Goal: Information Seeking & Learning: Learn about a topic

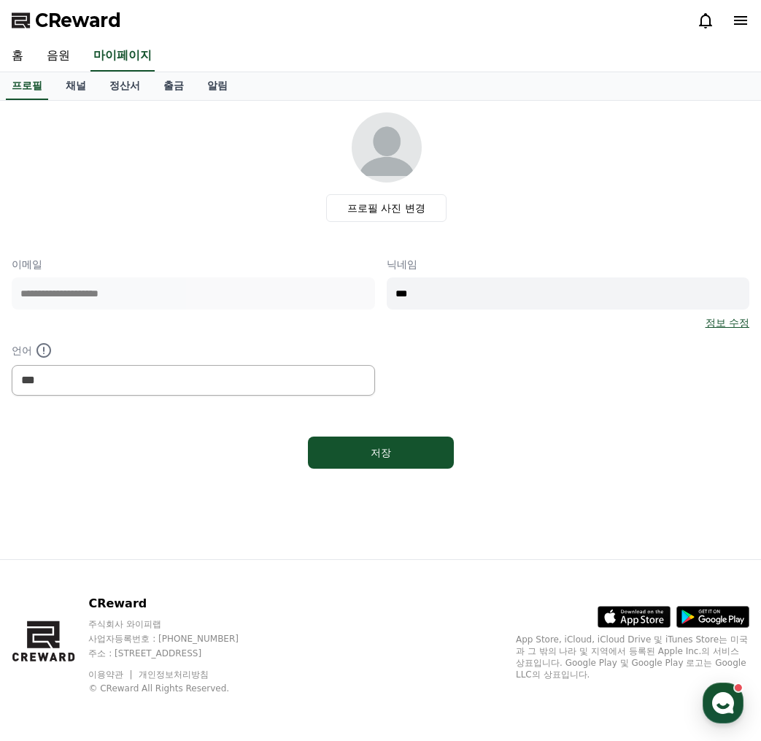
select select "**********"
click at [56, 50] on link "음원" at bounding box center [58, 56] width 47 height 31
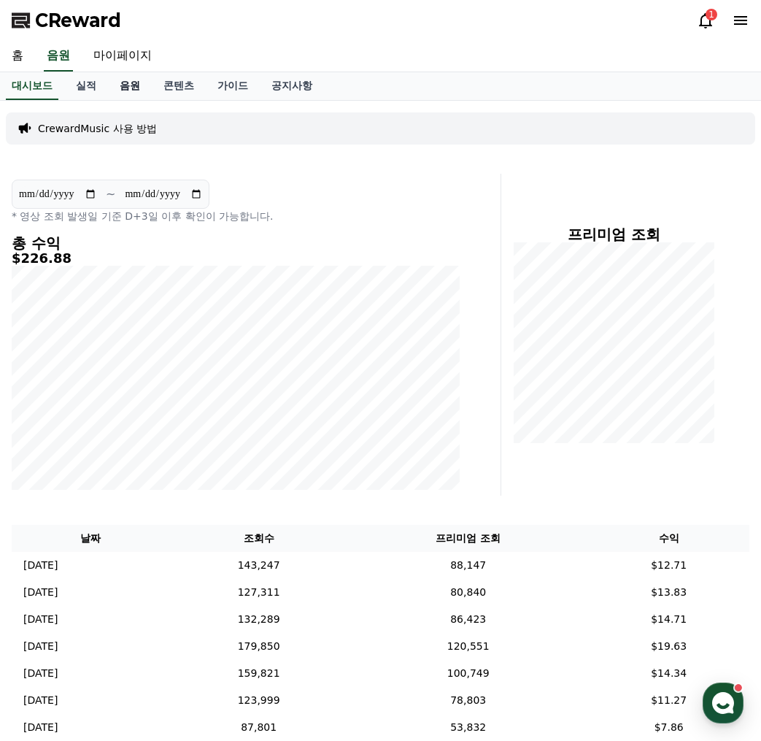
click at [135, 91] on link "음원" at bounding box center [130, 86] width 44 height 28
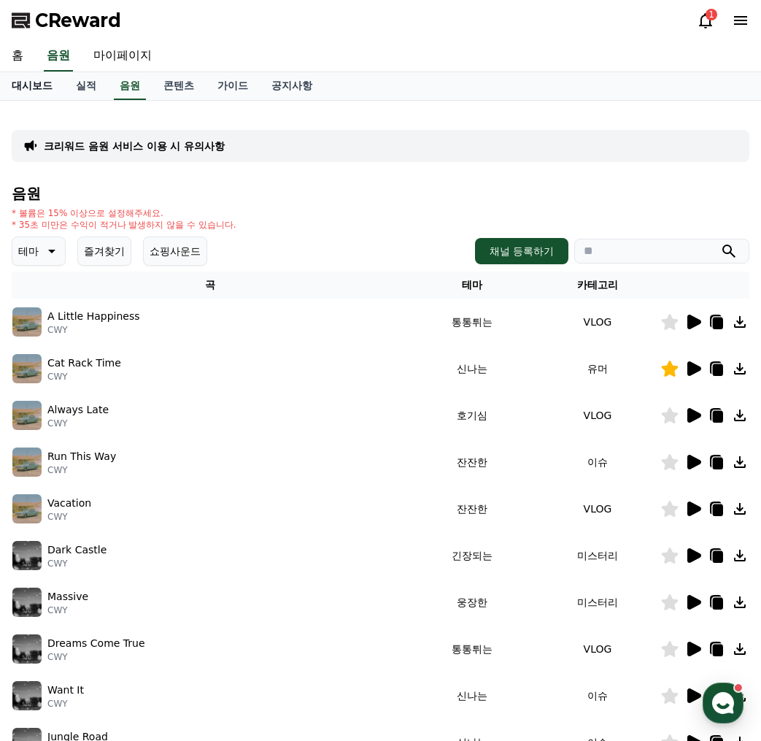
click at [25, 82] on link "대시보드" at bounding box center [32, 86] width 64 height 28
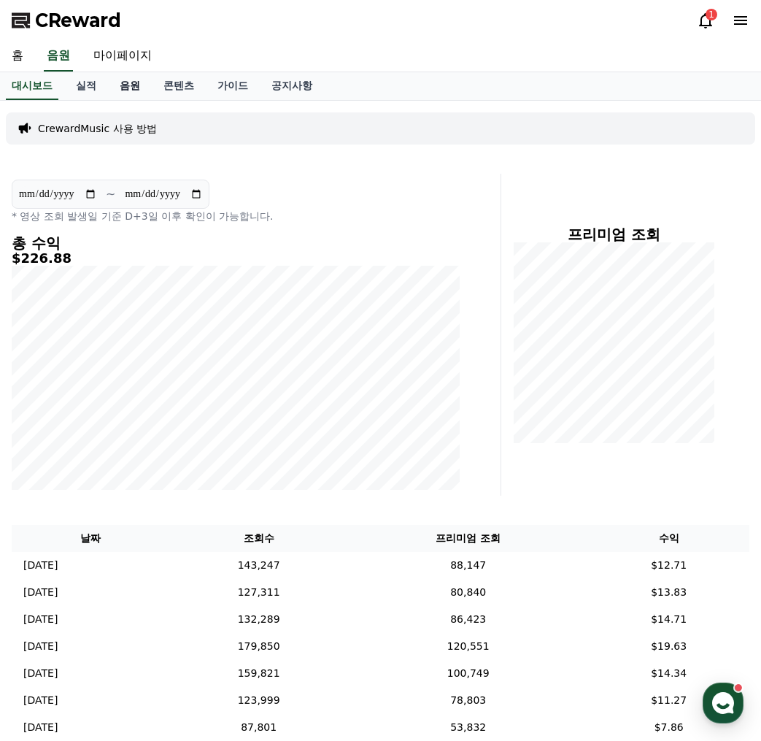
click at [112, 88] on link "음원" at bounding box center [130, 86] width 44 height 28
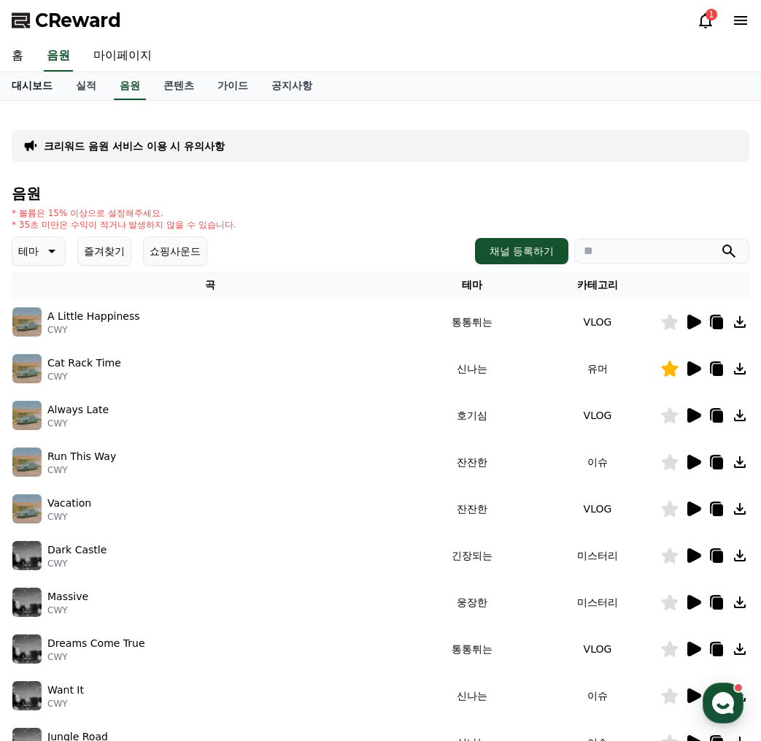
click at [39, 91] on link "대시보드" at bounding box center [32, 86] width 64 height 28
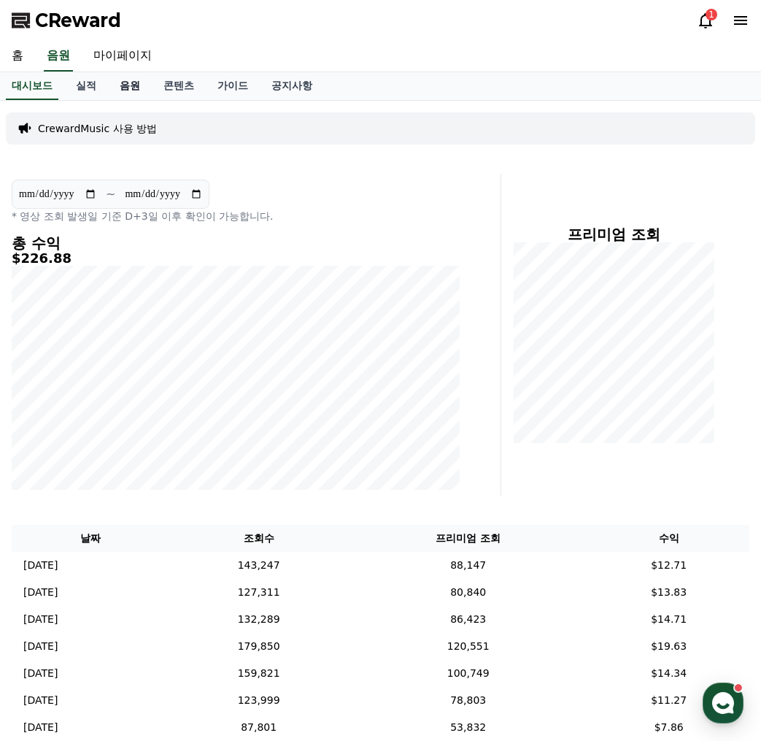
click at [131, 84] on link "음원" at bounding box center [130, 86] width 44 height 28
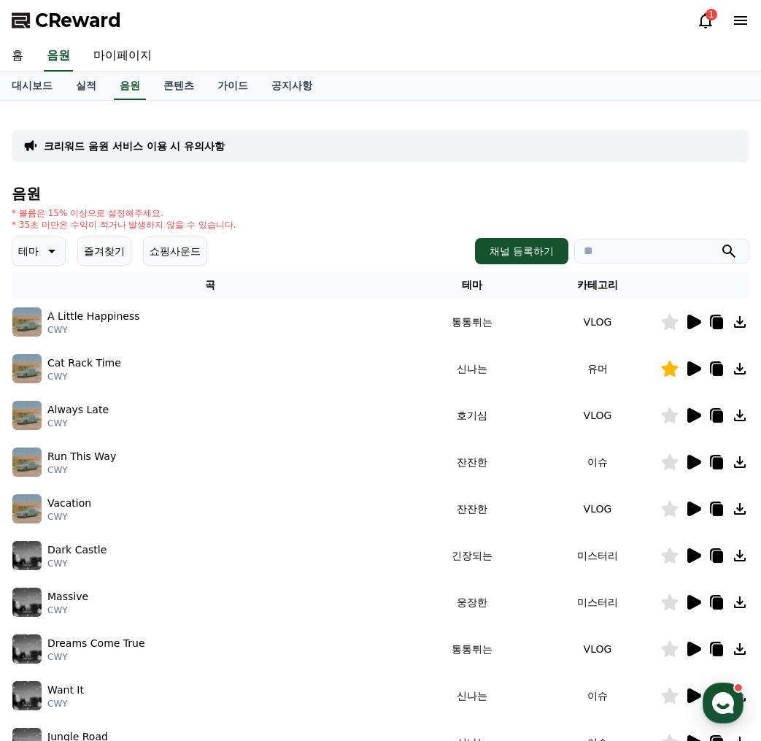
drag, startPoint x: 103, startPoint y: 255, endPoint x: 123, endPoint y: 250, distance: 20.6
click at [108, 253] on button "즐겨찾기" at bounding box center [104, 250] width 54 height 29
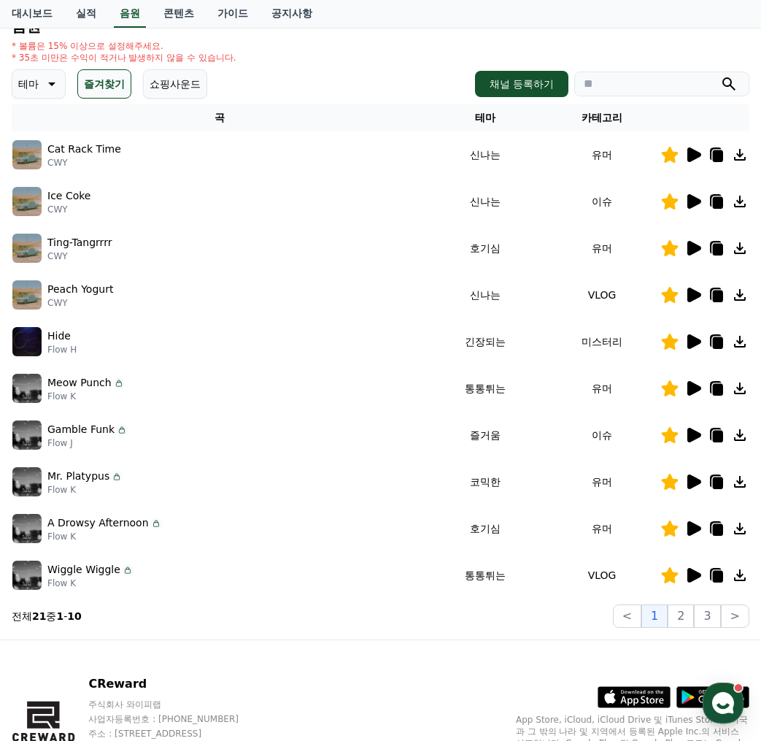
scroll to position [219, 0]
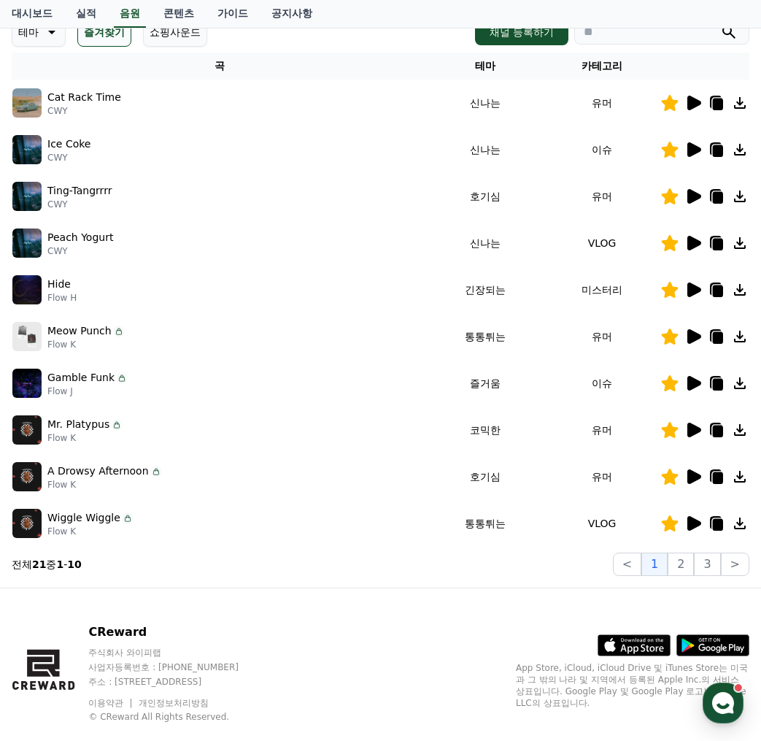
click at [699, 243] on icon at bounding box center [695, 243] width 14 height 15
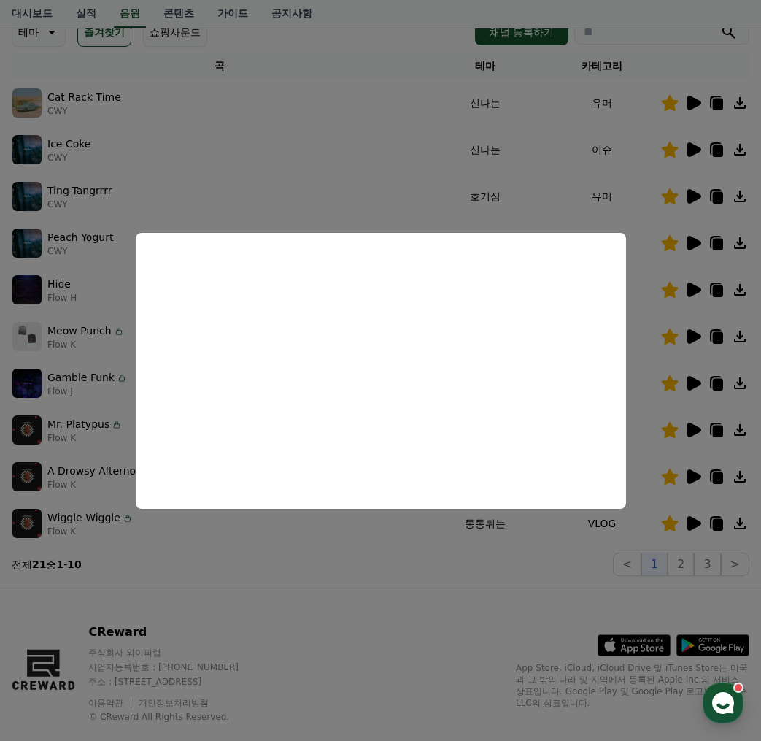
click at [334, 171] on button "close modal" at bounding box center [380, 370] width 761 height 741
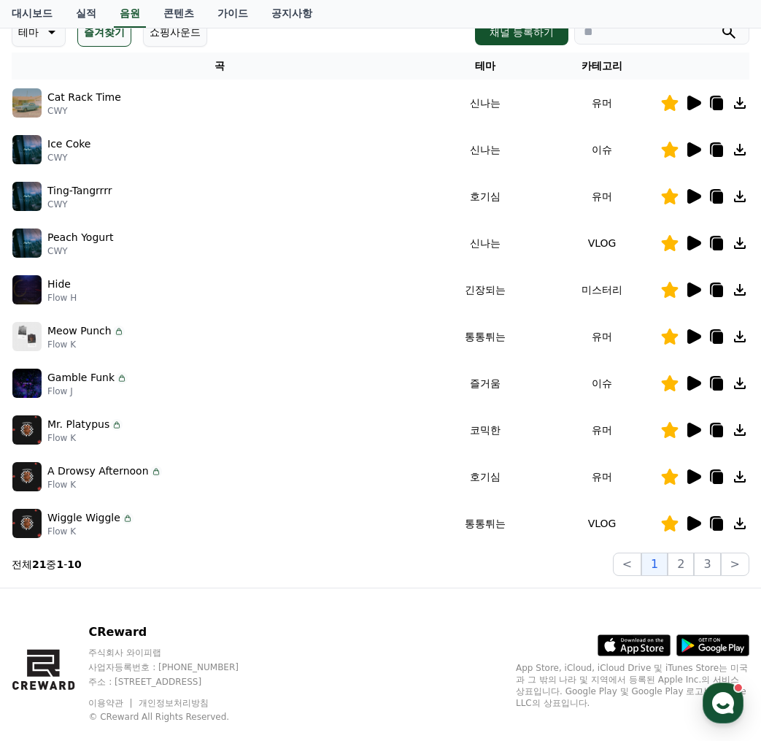
click at [719, 244] on icon at bounding box center [718, 245] width 10 height 12
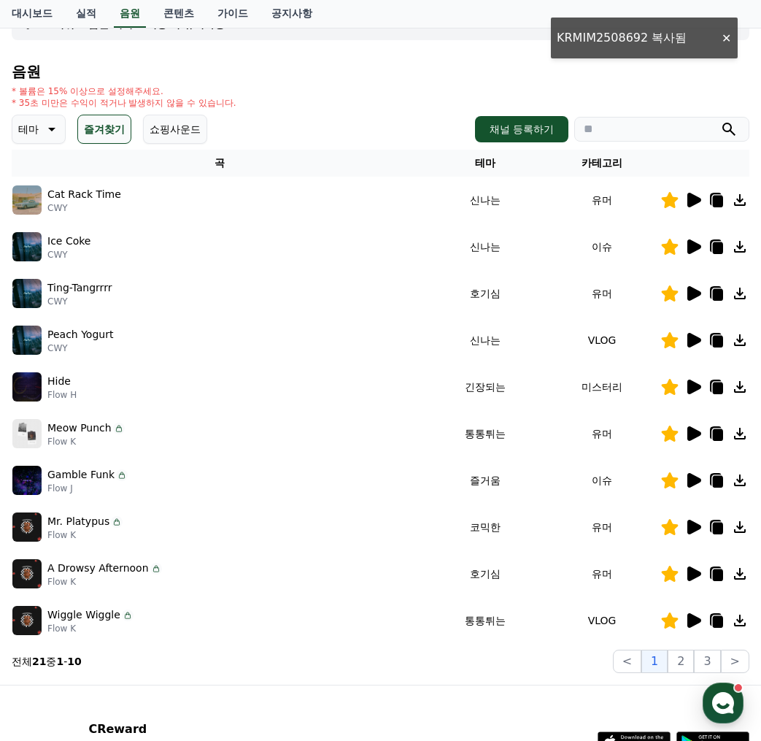
scroll to position [0, 0]
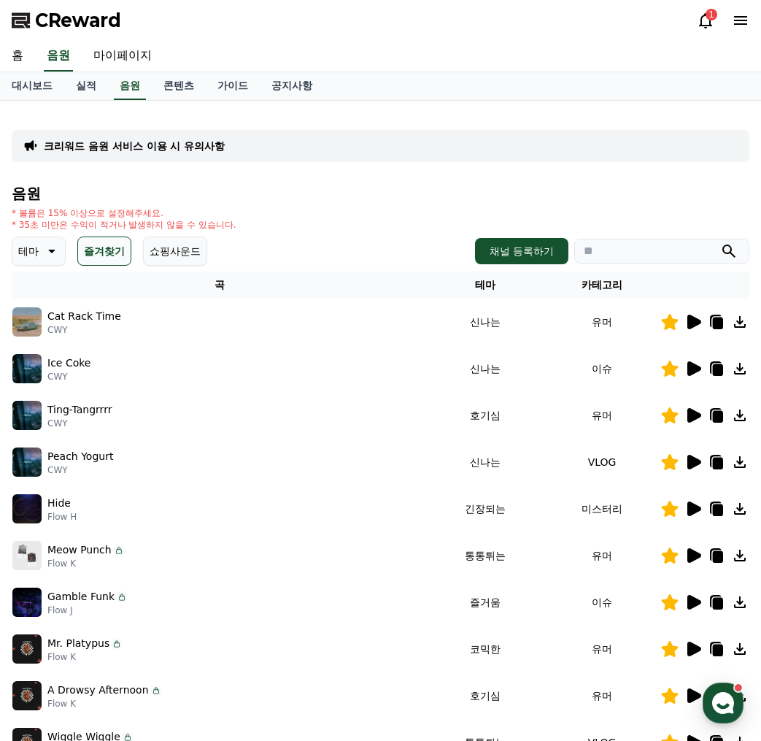
click at [186, 142] on p "크리워드 음원 서비스 이용 시 유의사항" at bounding box center [134, 146] width 181 height 15
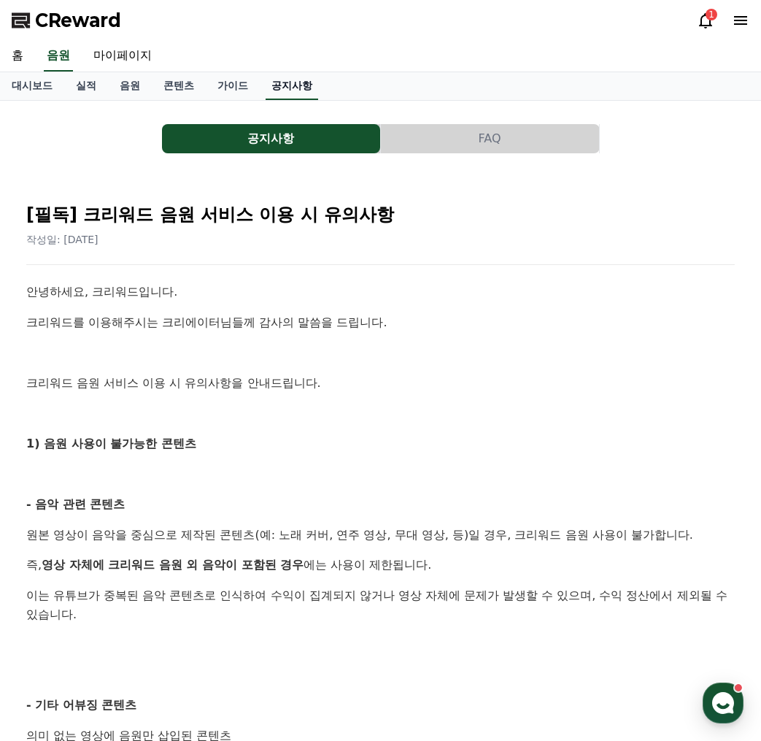
click at [288, 83] on link "공지사항" at bounding box center [292, 86] width 53 height 28
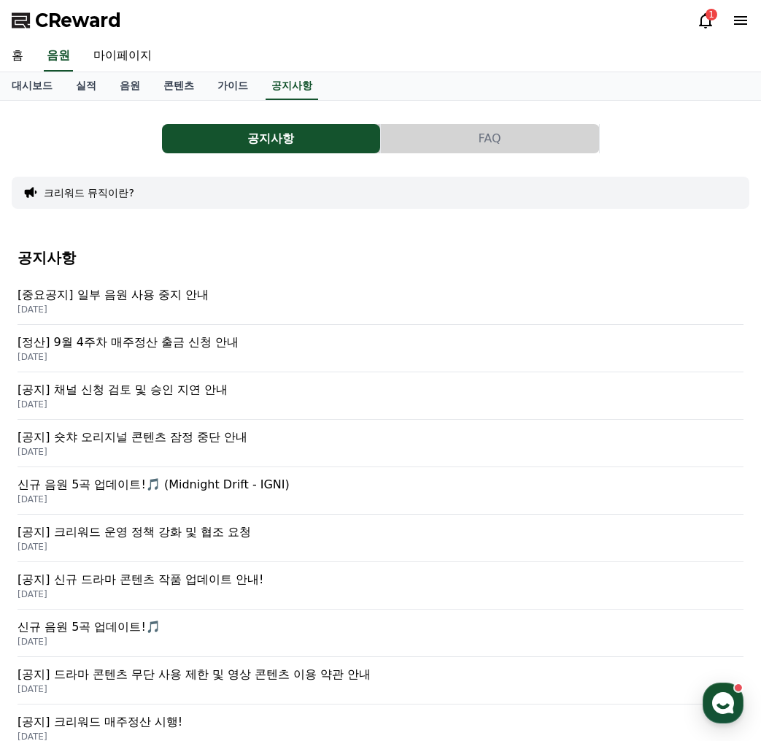
click at [164, 307] on p "[DATE]" at bounding box center [381, 310] width 726 height 12
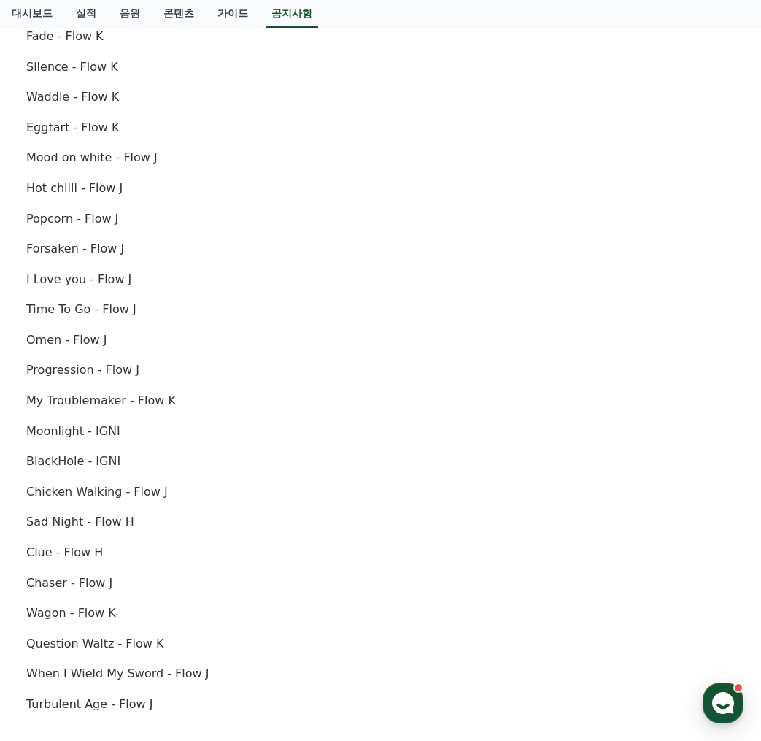
scroll to position [584, 0]
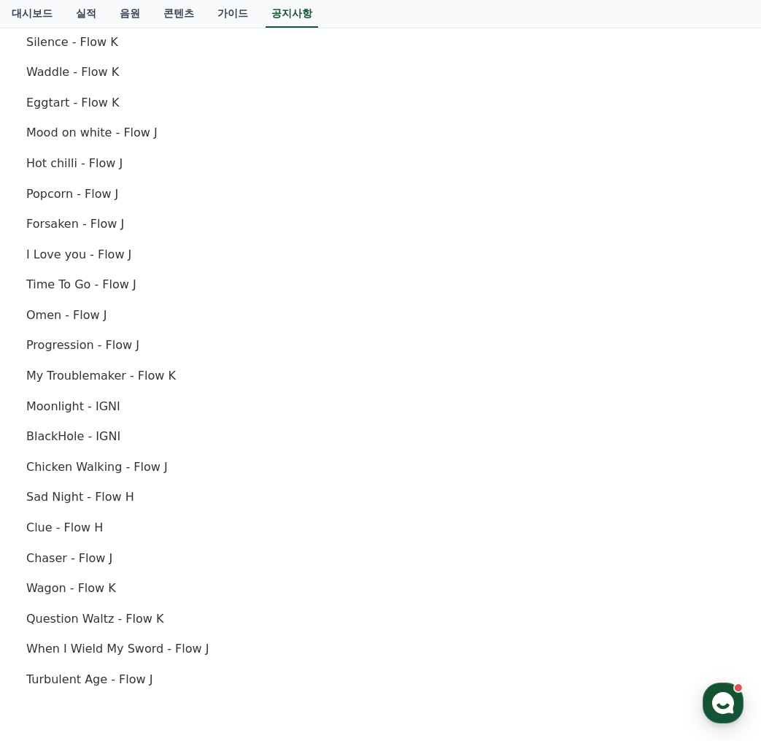
click at [274, 295] on div "안녕하세요, 크리워드입니다. [DATE] 오후 4시(한국 표준시간 기준)를 기점으로 아래 항목에 해당하는 음원에 [DATE] 사용이 중지됩니다…" at bounding box center [380, 270] width 709 height 1142
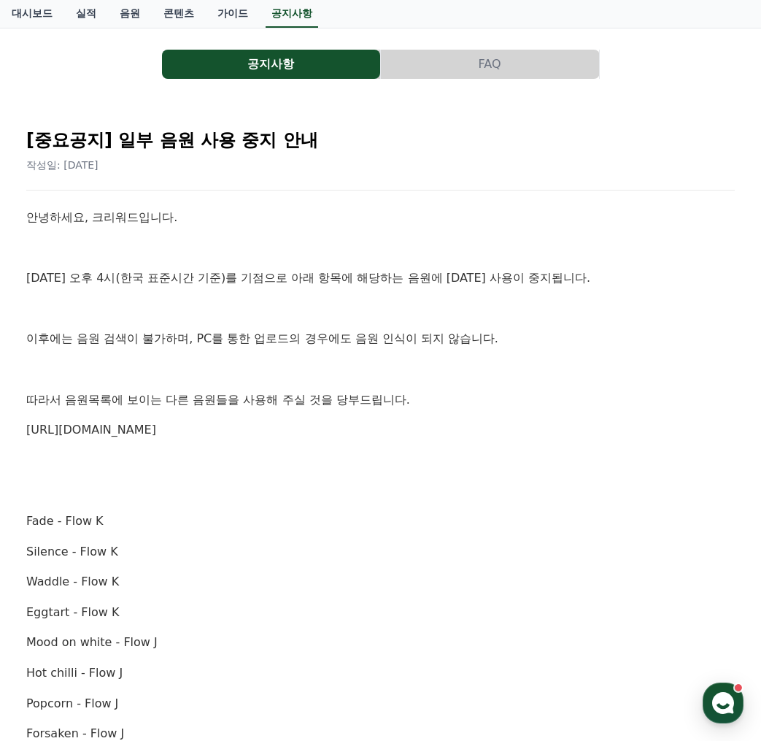
scroll to position [0, 0]
